Goal: Information Seeking & Learning: Learn about a topic

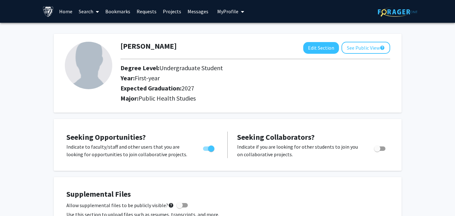
click at [63, 13] on link "Home" at bounding box center [66, 11] width 20 height 22
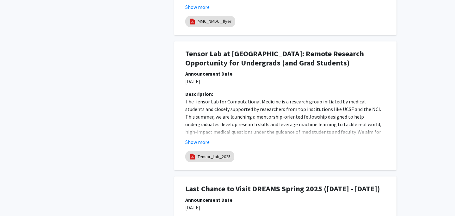
scroll to position [712, 0]
click at [197, 141] on button "Show more" at bounding box center [197, 142] width 24 height 8
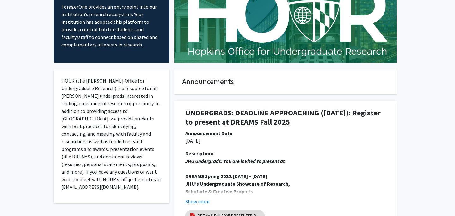
scroll to position [0, 0]
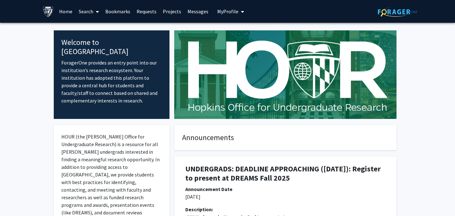
click at [177, 11] on link "Projects" at bounding box center [172, 11] width 25 height 22
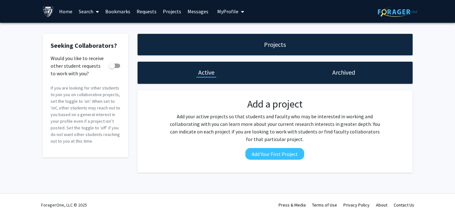
click at [58, 13] on link "Home" at bounding box center [66, 11] width 20 height 22
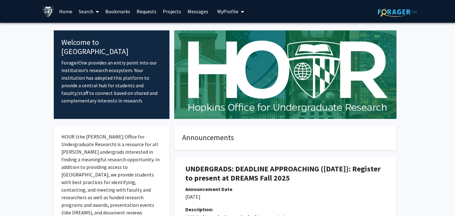
click at [92, 11] on link "Search" at bounding box center [89, 11] width 27 height 22
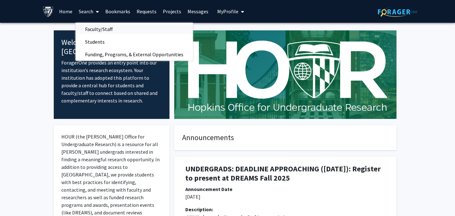
click at [93, 26] on span "Faculty/Staff" at bounding box center [99, 29] width 46 height 13
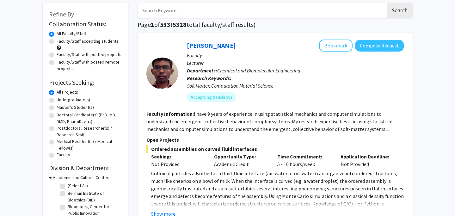
scroll to position [33, 0]
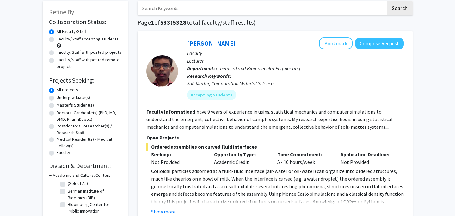
click at [57, 99] on label "Undergraduate(s)" at bounding box center [74, 97] width 34 height 7
click at [57, 98] on input "Undergraduate(s)" at bounding box center [59, 96] width 4 height 4
radio input "true"
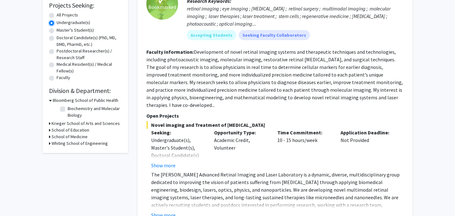
scroll to position [123, 0]
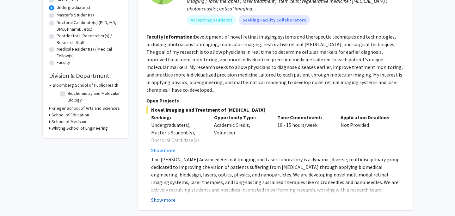
click at [166, 196] on button "Show more" at bounding box center [163, 200] width 24 height 8
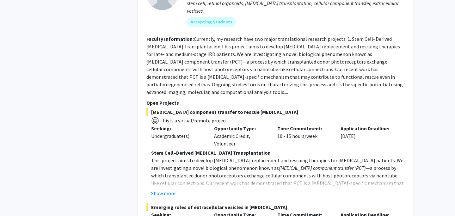
scroll to position [865, 0]
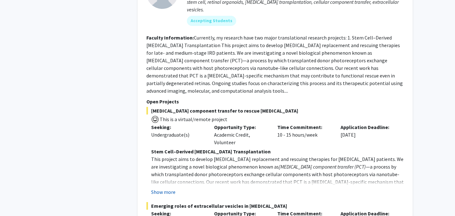
click at [153, 188] on button "Show more" at bounding box center [163, 192] width 24 height 8
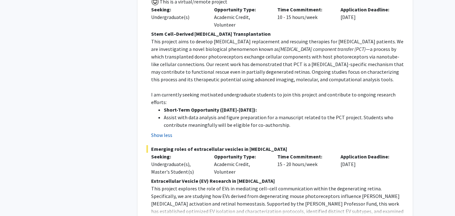
scroll to position [988, 0]
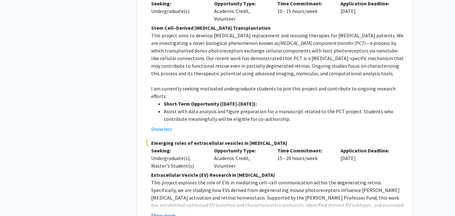
click at [159, 212] on button "Show more" at bounding box center [163, 216] width 24 height 8
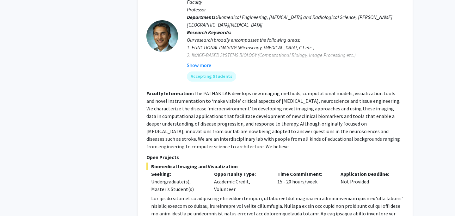
scroll to position [1604, 0]
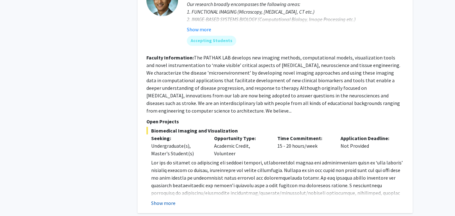
click at [162, 199] on button "Show more" at bounding box center [163, 203] width 24 height 8
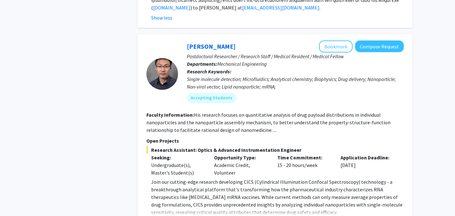
scroll to position [1834, 0]
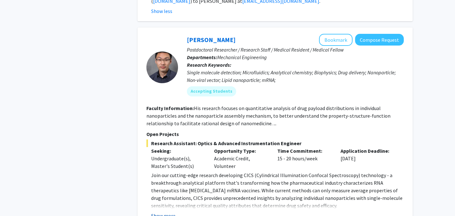
click at [157, 212] on button "Show more" at bounding box center [163, 216] width 24 height 8
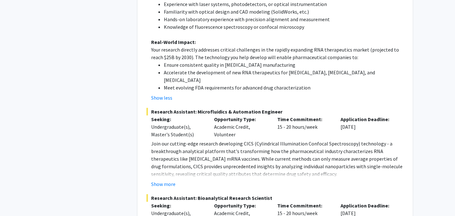
scroll to position [2166, 0]
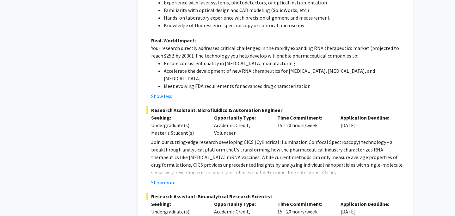
click at [164, 138] on fg-read-more "Join our cutting-edge research developing CICS (Cylindrical Illumination Confoc…" at bounding box center [274, 162] width 257 height 48
click at [164, 179] on button "Show more" at bounding box center [163, 183] width 24 height 8
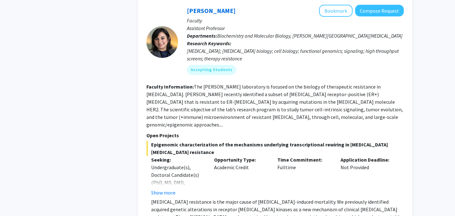
scroll to position [2681, 0]
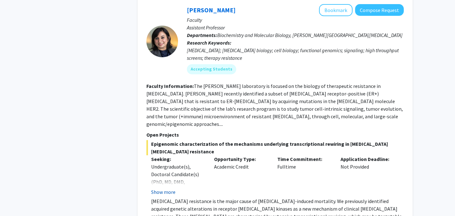
click at [161, 188] on button "Show more" at bounding box center [163, 192] width 24 height 8
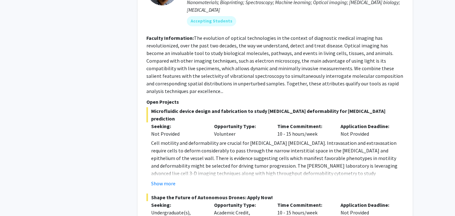
scroll to position [3036, 0]
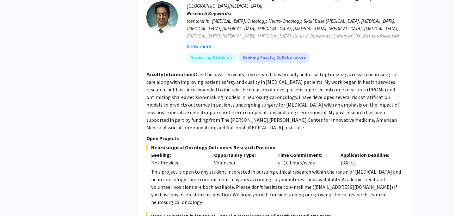
scroll to position [3550, 0]
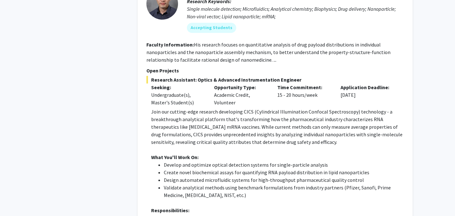
scroll to position [1891, 0]
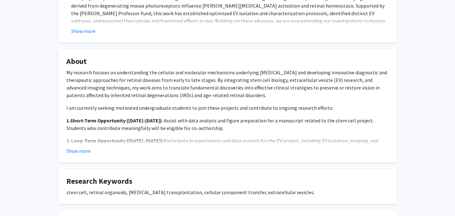
scroll to position [269, 0]
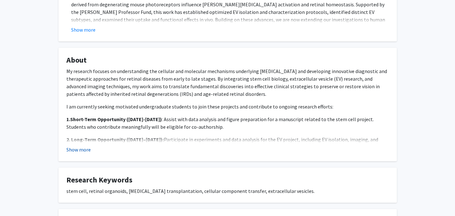
click at [85, 148] on button "Show more" at bounding box center [78, 150] width 24 height 8
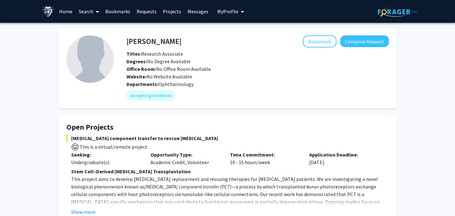
scroll to position [11, 0]
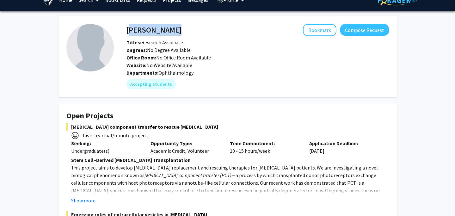
drag, startPoint x: 127, startPoint y: 30, endPoint x: 156, endPoint y: 29, distance: 28.8
click at [156, 30] on div "[PERSON_NAME] Bookmark Compose Request" at bounding box center [258, 30] width 272 height 12
copy h4 "[PERSON_NAME]"
click at [168, 46] on div "Titles: Research Associate" at bounding box center [258, 43] width 272 height 8
drag, startPoint x: 156, startPoint y: 33, endPoint x: 121, endPoint y: 33, distance: 35.4
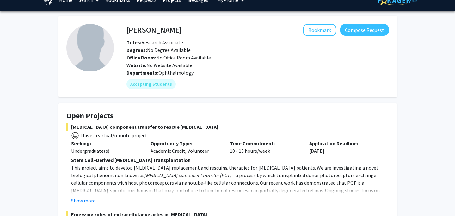
click at [121, 33] on div "[PERSON_NAME] Bookmark Compose Request Titles: Research Associate Degrees: No D…" at bounding box center [251, 56] width 275 height 65
drag, startPoint x: 126, startPoint y: 28, endPoint x: 156, endPoint y: 28, distance: 30.4
click at [157, 28] on div "[PERSON_NAME] Bookmark Compose Request" at bounding box center [258, 30] width 272 height 12
drag, startPoint x: 153, startPoint y: 30, endPoint x: 127, endPoint y: 30, distance: 26.6
click at [127, 30] on div "[PERSON_NAME] Bookmark Compose Request" at bounding box center [258, 30] width 272 height 12
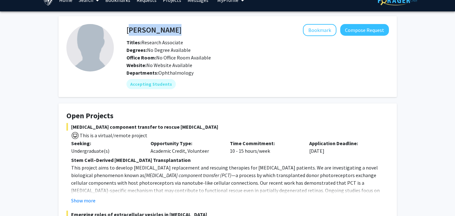
copy h4 "[PERSON_NAME]"
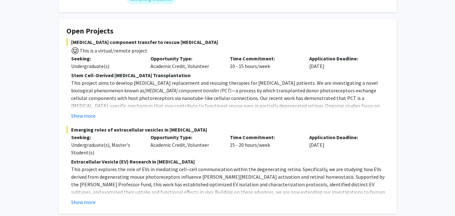
scroll to position [105, 0]
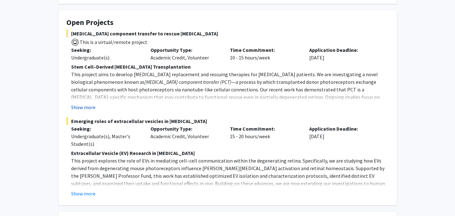
click at [81, 106] on button "Show more" at bounding box center [83, 107] width 24 height 8
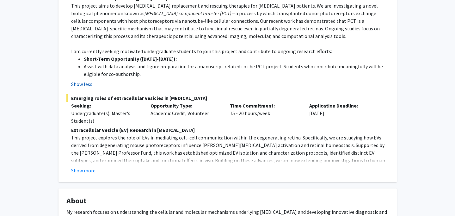
scroll to position [188, 0]
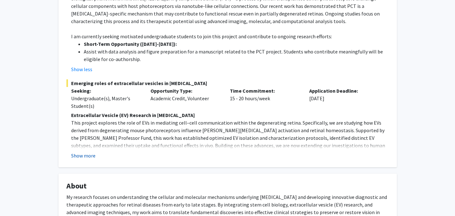
click at [86, 158] on button "Show more" at bounding box center [83, 156] width 24 height 8
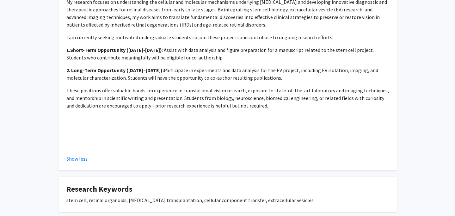
scroll to position [437, 0]
